Goal: Task Accomplishment & Management: Manage account settings

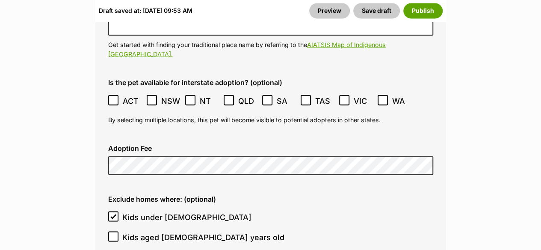
scroll to position [2394, 0]
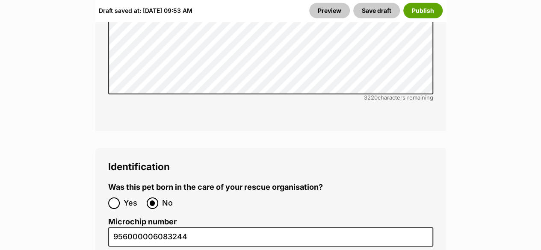
scroll to position [2992, 0]
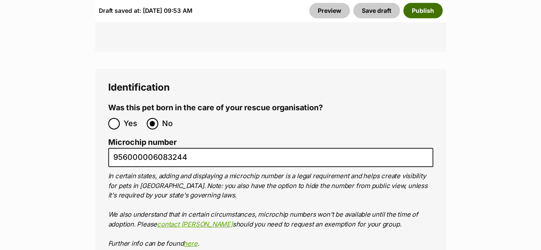
click at [427, 8] on button "Publish" at bounding box center [422, 10] width 39 height 15
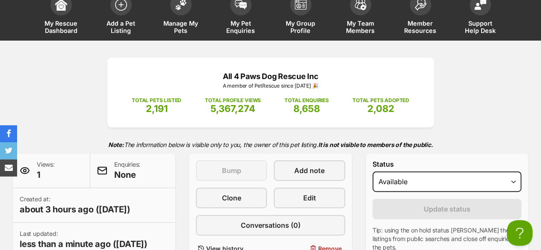
scroll to position [43, 0]
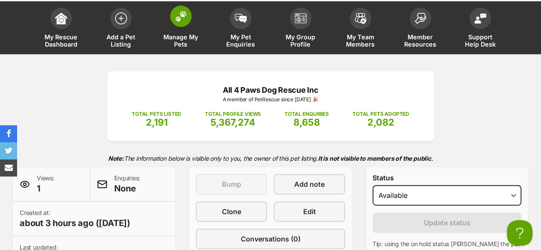
click at [163, 28] on link "Manage My Pets" at bounding box center [181, 28] width 60 height 51
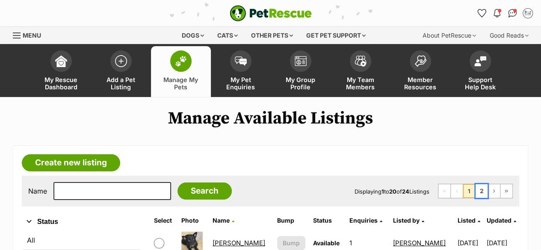
drag, startPoint x: 478, startPoint y: 187, endPoint x: 455, endPoint y: 186, distance: 23.1
click at [478, 187] on link "2" at bounding box center [481, 191] width 12 height 14
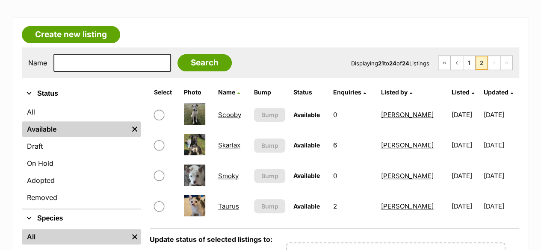
click at [228, 173] on link "Smoky" at bounding box center [228, 176] width 21 height 8
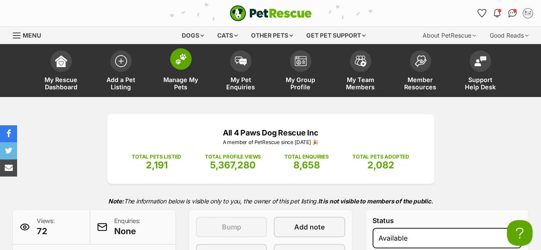
click at [182, 72] on link "Manage My Pets" at bounding box center [181, 71] width 60 height 51
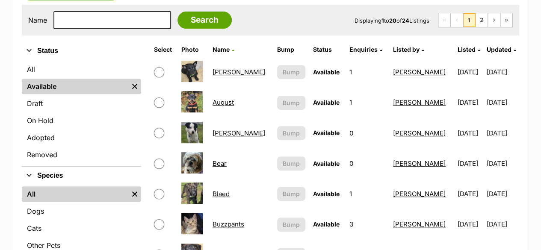
click at [220, 162] on link "Bear" at bounding box center [219, 163] width 14 height 8
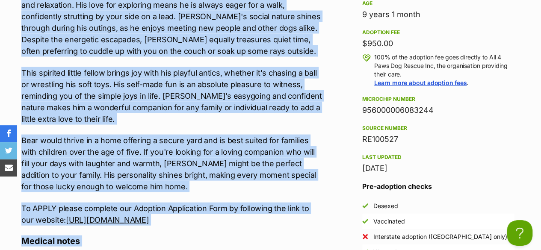
scroll to position [878, 0]
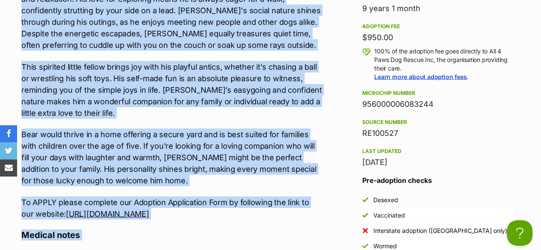
drag, startPoint x: 21, startPoint y: 82, endPoint x: 307, endPoint y: 211, distance: 313.2
click at [307, 211] on div "Meet [PERSON_NAME], a charming dog full of personality and life! His unique und…" at bounding box center [171, 73] width 301 height 294
copy div "Lore Ipsu, d sitametc adi elit se doeiusmodte inc utla! Etd magnaa enimadmin ve…"
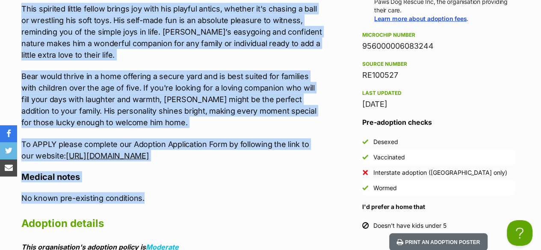
scroll to position [1006, 0]
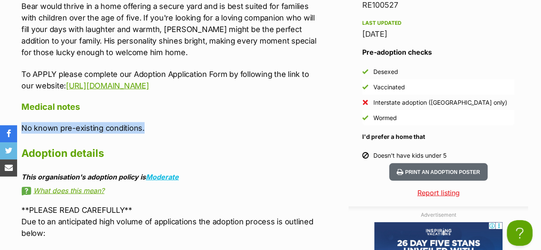
drag, startPoint x: 160, startPoint y: 130, endPoint x: 23, endPoint y: 133, distance: 136.8
click at [23, 133] on p "No known pre-existing conditions." at bounding box center [171, 128] width 301 height 12
copy p "No known pre-existing conditions."
